Goal: Task Accomplishment & Management: Use online tool/utility

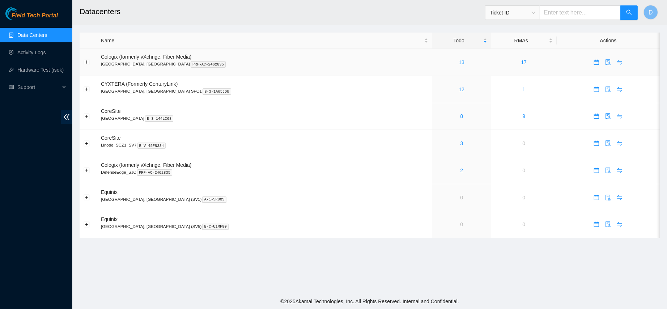
click at [459, 61] on link "13" at bounding box center [462, 62] width 6 height 6
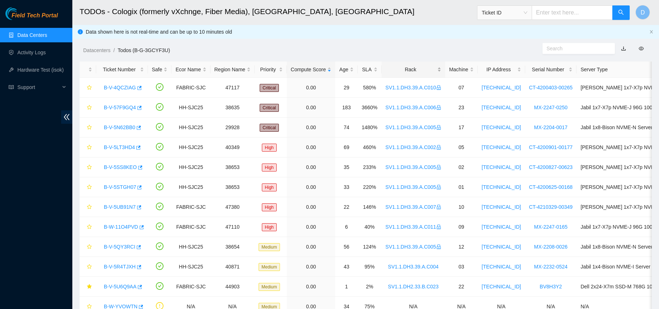
click at [394, 70] on div "Rack" at bounding box center [414, 69] width 56 height 8
click at [402, 65] on div "Rack" at bounding box center [414, 69] width 56 height 8
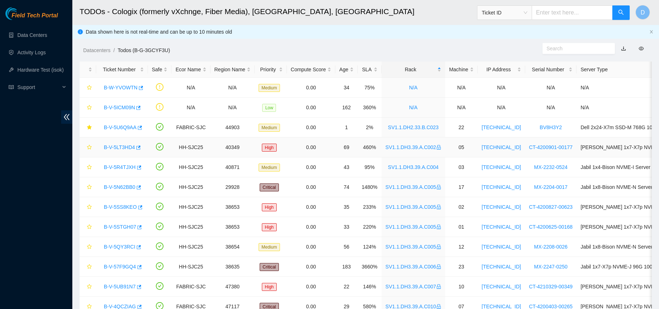
scroll to position [0, 0]
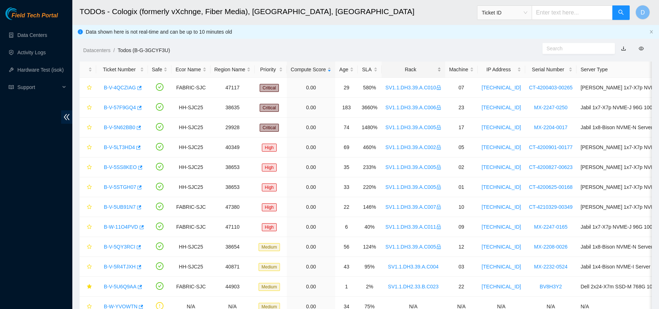
click at [397, 67] on div "Rack" at bounding box center [414, 69] width 56 height 8
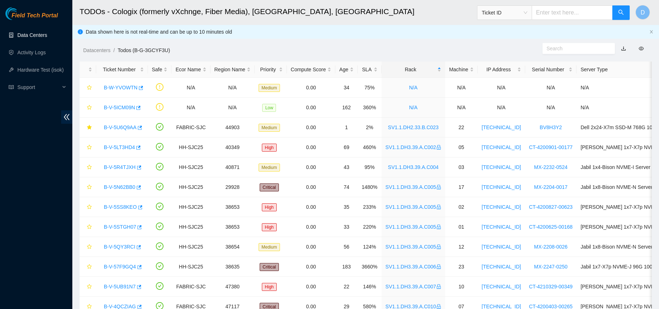
click at [35, 32] on link "Data Centers" at bounding box center [32, 35] width 30 height 6
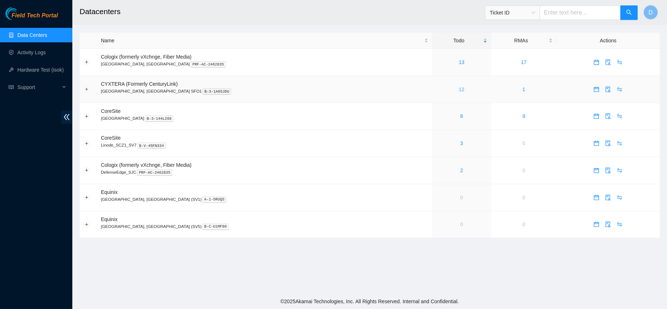
click at [459, 92] on link "12" at bounding box center [462, 89] width 6 height 6
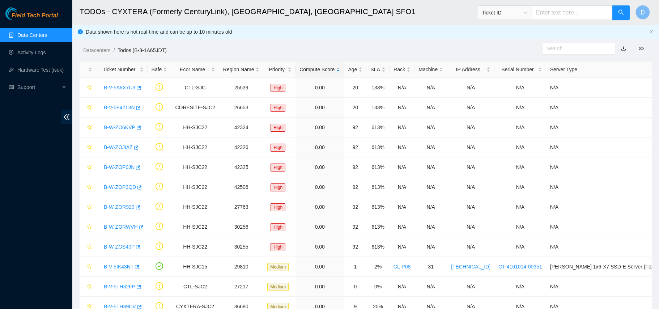
click at [28, 35] on link "Data Centers" at bounding box center [32, 35] width 30 height 6
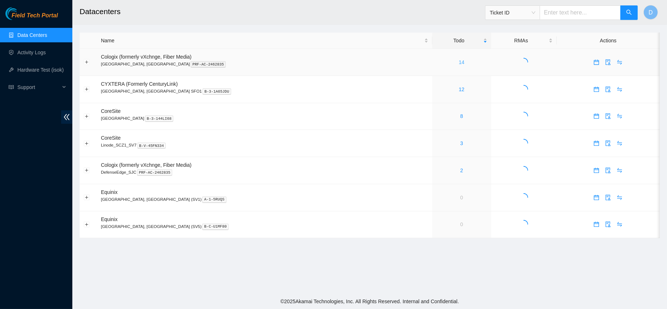
click at [459, 63] on link "14" at bounding box center [462, 62] width 6 height 6
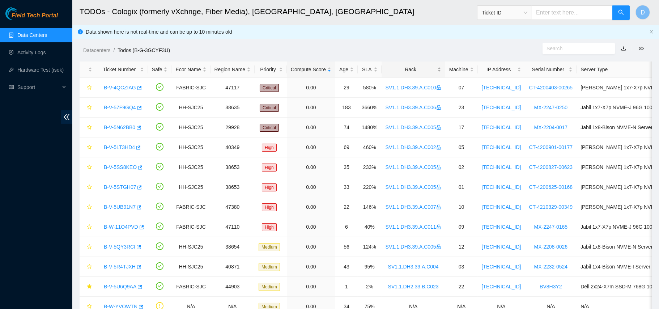
click at [412, 65] on div "Rack" at bounding box center [414, 69] width 56 height 8
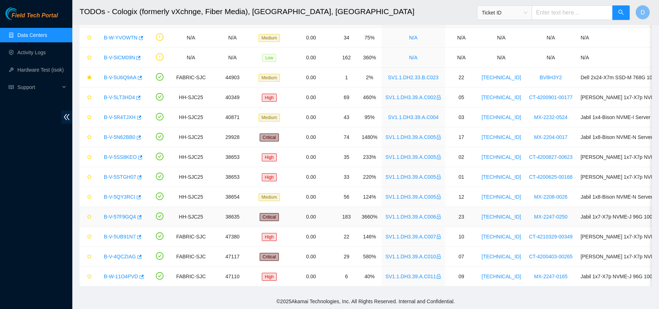
scroll to position [57, 0]
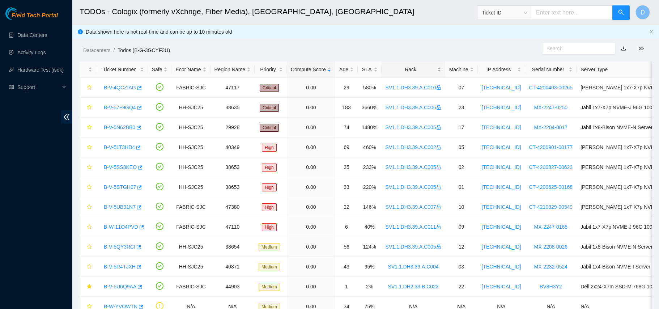
click at [405, 69] on div "Rack" at bounding box center [414, 69] width 56 height 8
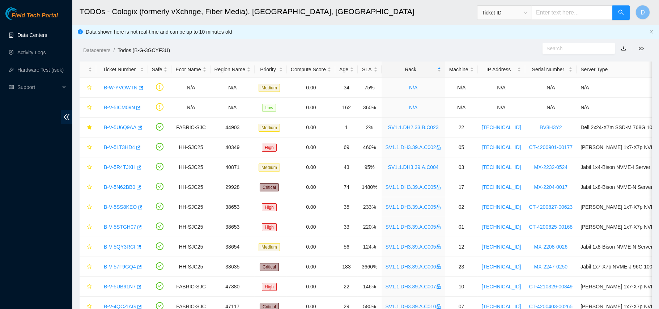
click at [32, 32] on link "Data Centers" at bounding box center [32, 35] width 30 height 6
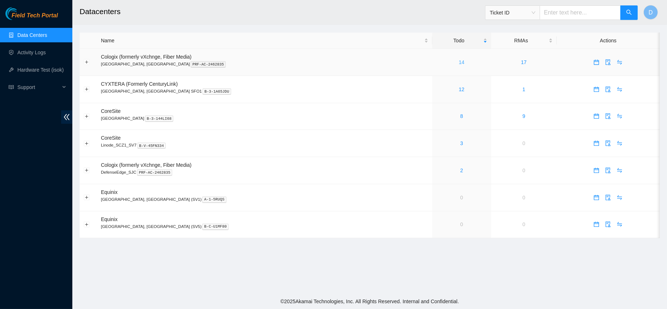
click at [459, 62] on link "14" at bounding box center [462, 62] width 6 height 6
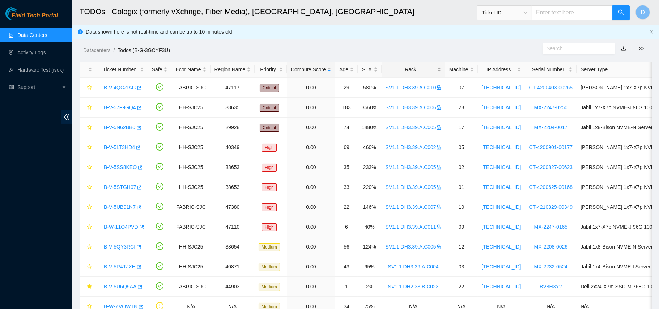
click at [410, 69] on div "Rack" at bounding box center [414, 69] width 56 height 8
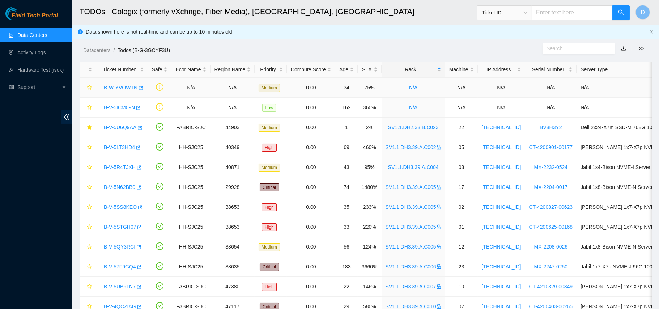
click at [118, 85] on link "B-W-YVOWTN" at bounding box center [121, 88] width 34 height 6
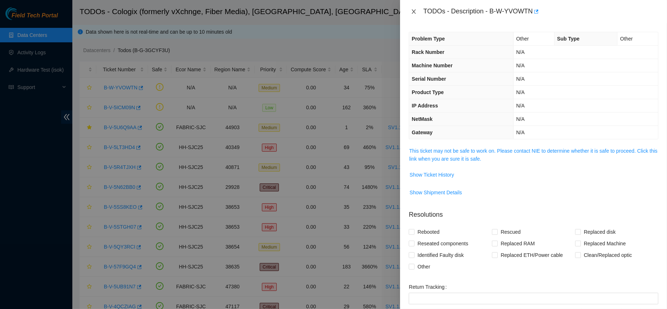
click at [411, 13] on icon "close" at bounding box center [414, 12] width 6 height 6
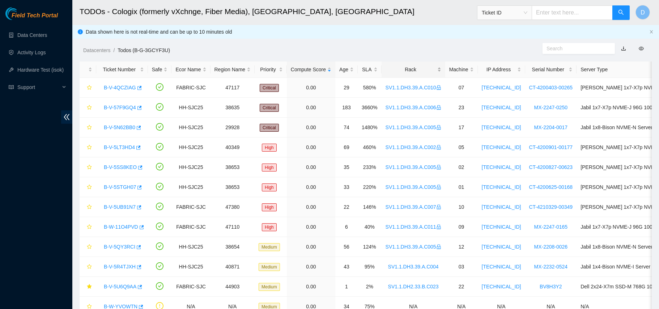
click at [414, 73] on div "Rack" at bounding box center [414, 69] width 56 height 8
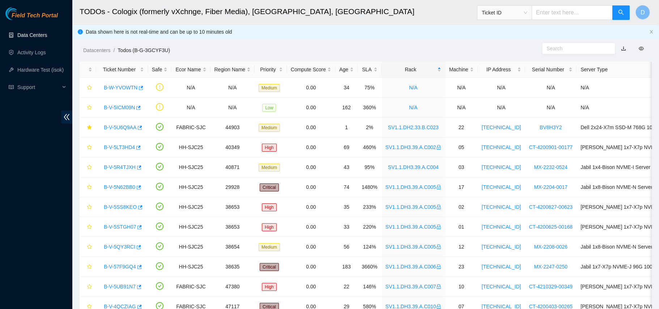
click at [23, 34] on link "Data Centers" at bounding box center [32, 35] width 30 height 6
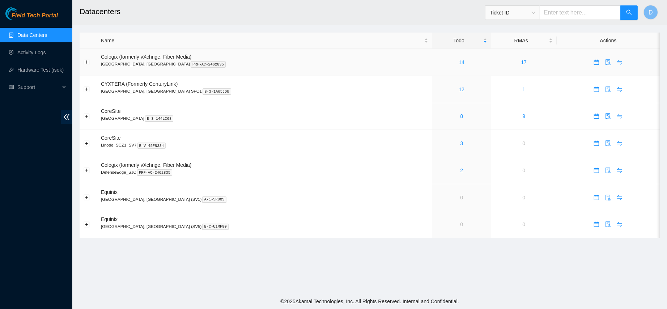
click at [459, 62] on link "14" at bounding box center [462, 62] width 6 height 6
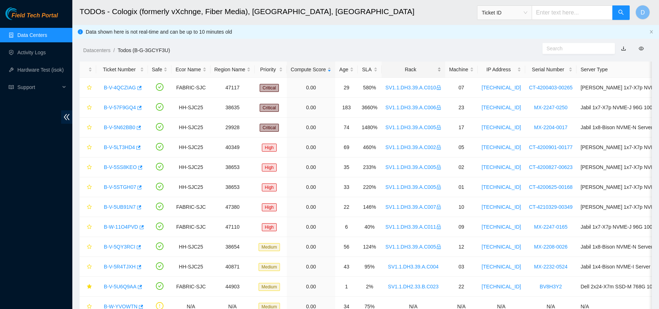
click at [410, 68] on div "Rack" at bounding box center [414, 69] width 56 height 8
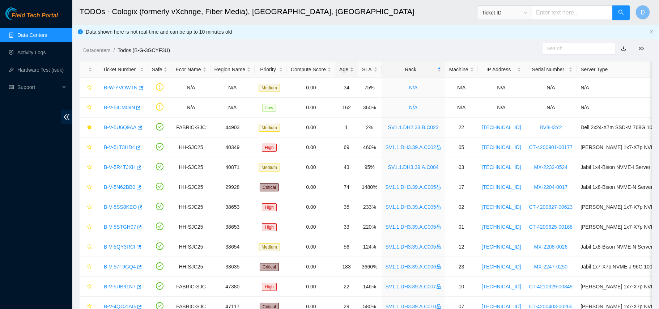
click at [342, 69] on div "Age" at bounding box center [346, 69] width 14 height 8
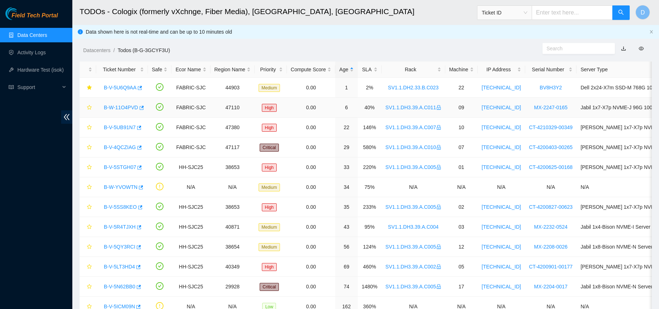
scroll to position [57, 0]
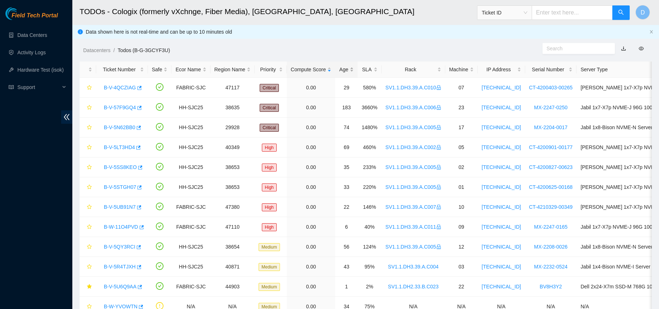
click at [348, 70] on div "Age" at bounding box center [346, 69] width 14 height 8
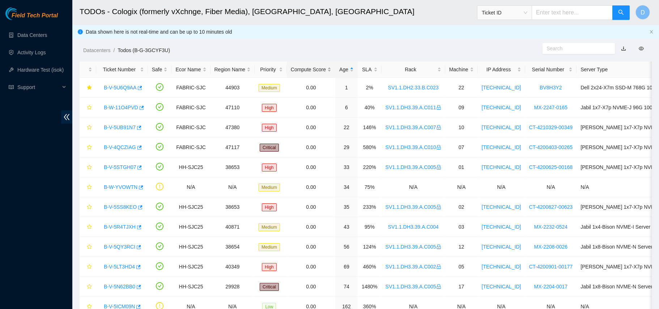
scroll to position [57, 0]
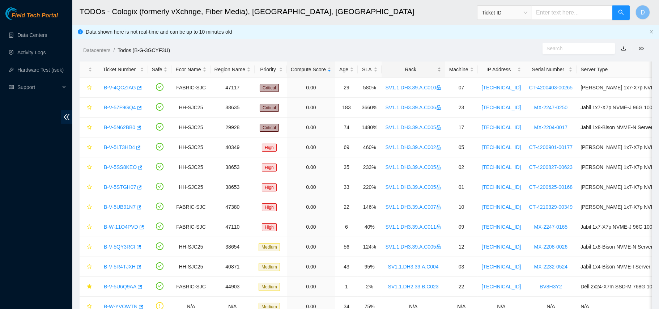
click at [403, 68] on div "Rack" at bounding box center [414, 69] width 56 height 8
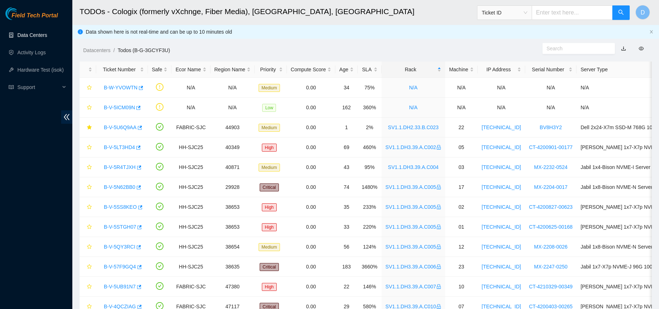
click at [39, 38] on link "Data Centers" at bounding box center [32, 35] width 30 height 6
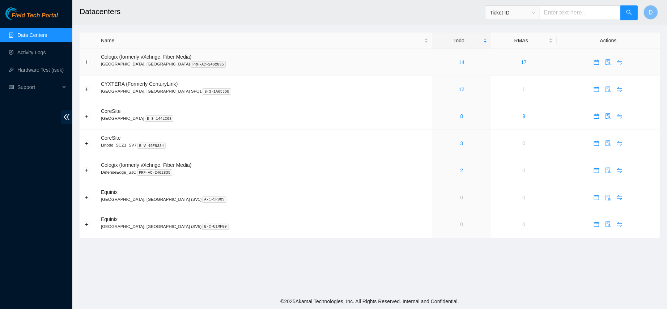
click at [459, 61] on link "14" at bounding box center [462, 62] width 6 height 6
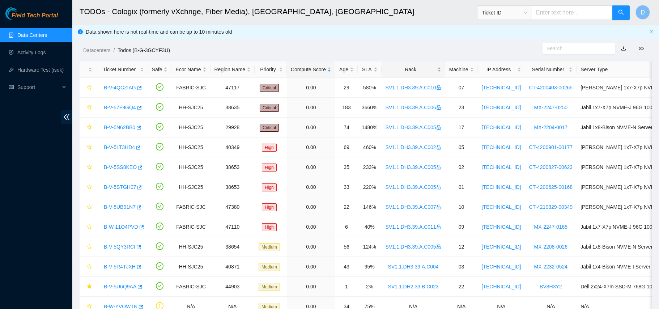
click at [401, 67] on div "Rack" at bounding box center [414, 69] width 56 height 8
click at [403, 67] on div "Rack" at bounding box center [414, 69] width 56 height 8
click at [418, 65] on div "Rack" at bounding box center [414, 69] width 56 height 8
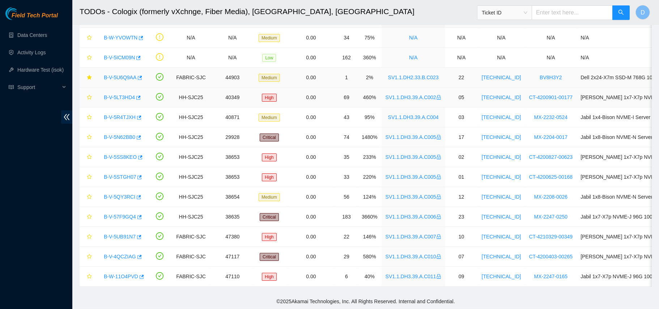
scroll to position [57, 0]
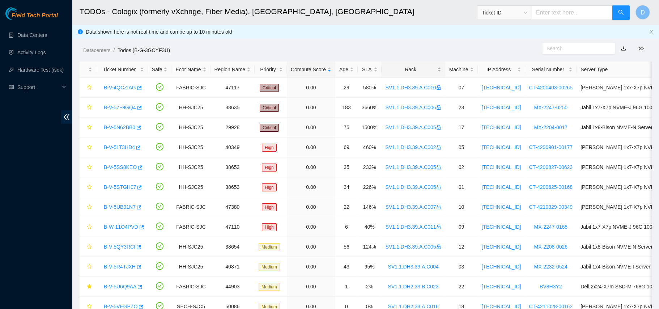
click at [412, 65] on div "Rack" at bounding box center [414, 69] width 56 height 8
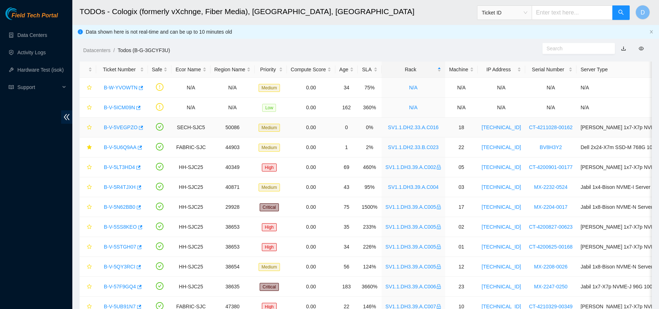
click at [116, 125] on link "B-V-5VEGPZO" at bounding box center [121, 127] width 34 height 6
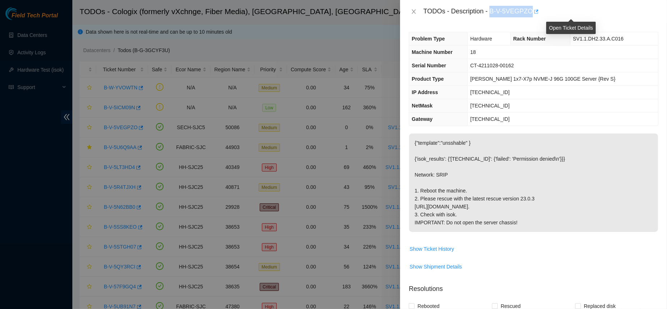
drag, startPoint x: 513, startPoint y: 8, endPoint x: 573, endPoint y: 10, distance: 60.1
click at [573, 10] on div "TODOs - Description - B-V-5VEGPZO" at bounding box center [540, 12] width 235 height 12
copy div "B-V-5VEGPZO"
click at [415, 10] on icon "close" at bounding box center [414, 11] width 4 height 4
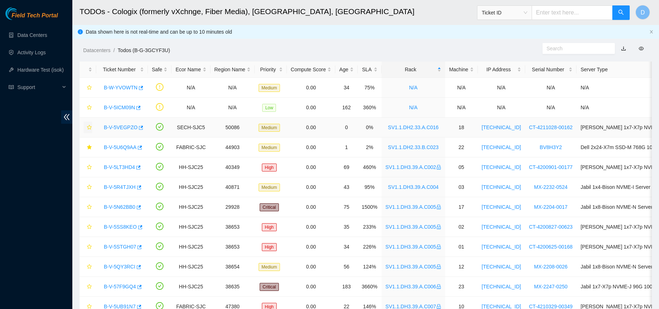
click at [89, 126] on icon "star" at bounding box center [89, 127] width 5 height 5
click at [121, 128] on link "B-V-5VEGPZO" at bounding box center [121, 127] width 34 height 6
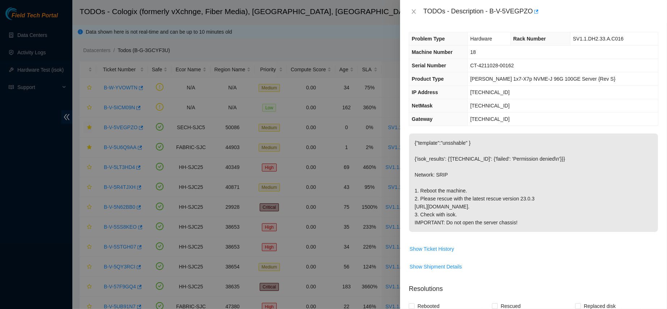
click at [446, 111] on th "NetMask" at bounding box center [438, 105] width 58 height 13
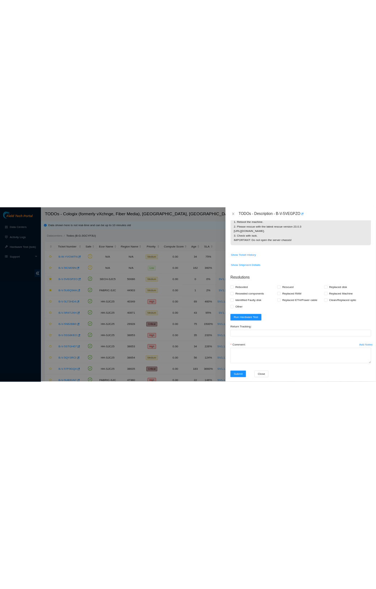
scroll to position [182, 0]
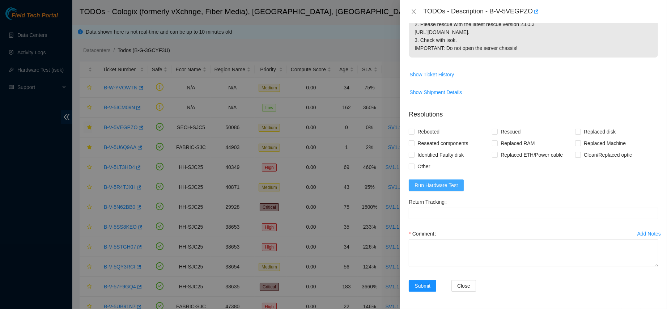
click at [435, 191] on button "Run Hardware Test" at bounding box center [436, 185] width 55 height 12
